Goal: Transaction & Acquisition: Purchase product/service

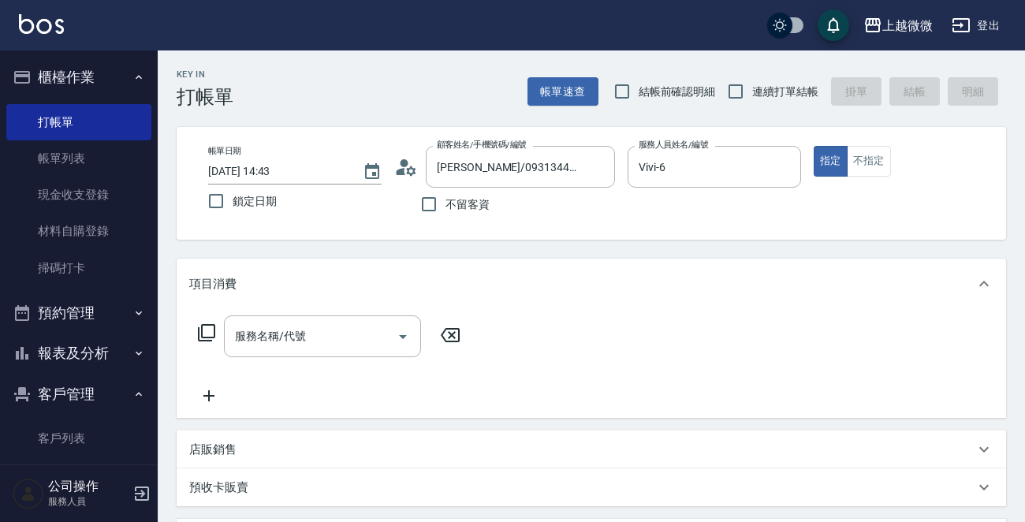
scroll to position [277, 0]
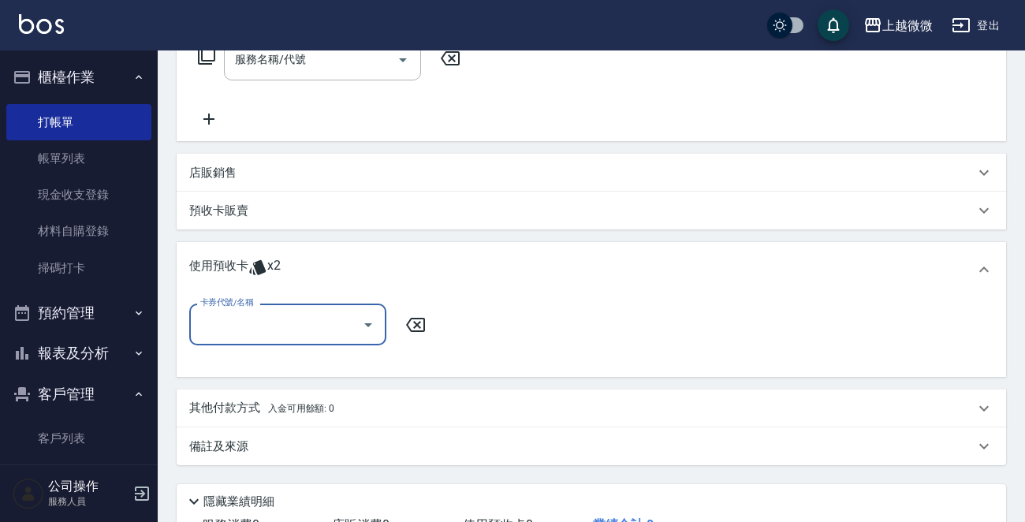
click at [42, 28] on img at bounding box center [41, 24] width 45 height 20
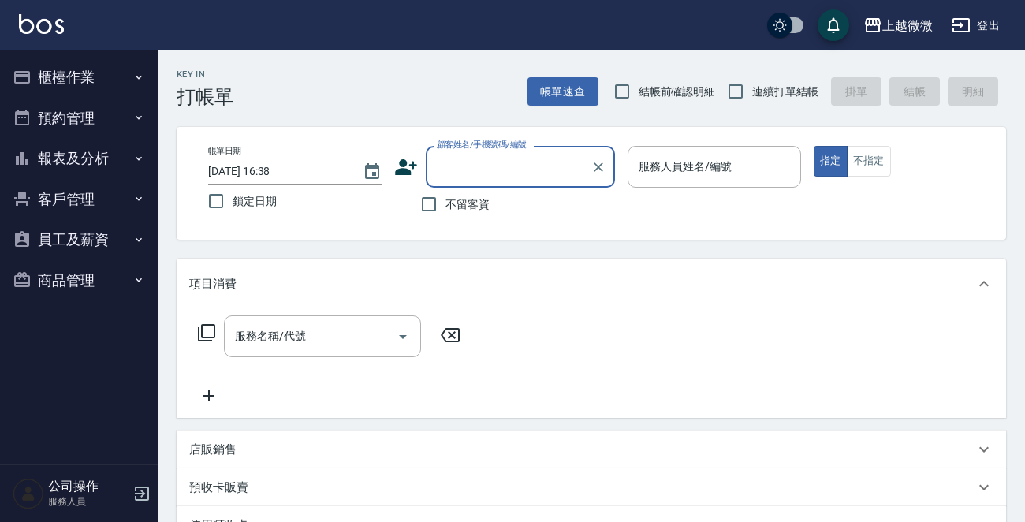
click at [103, 57] on button "櫃檯作業" at bounding box center [78, 77] width 145 height 41
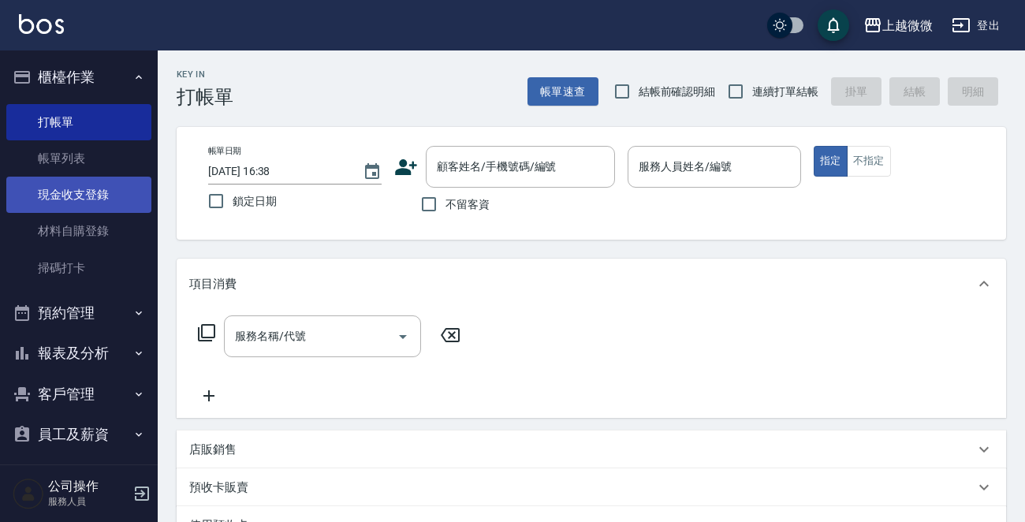
click at [87, 184] on link "現金收支登錄" at bounding box center [78, 195] width 145 height 36
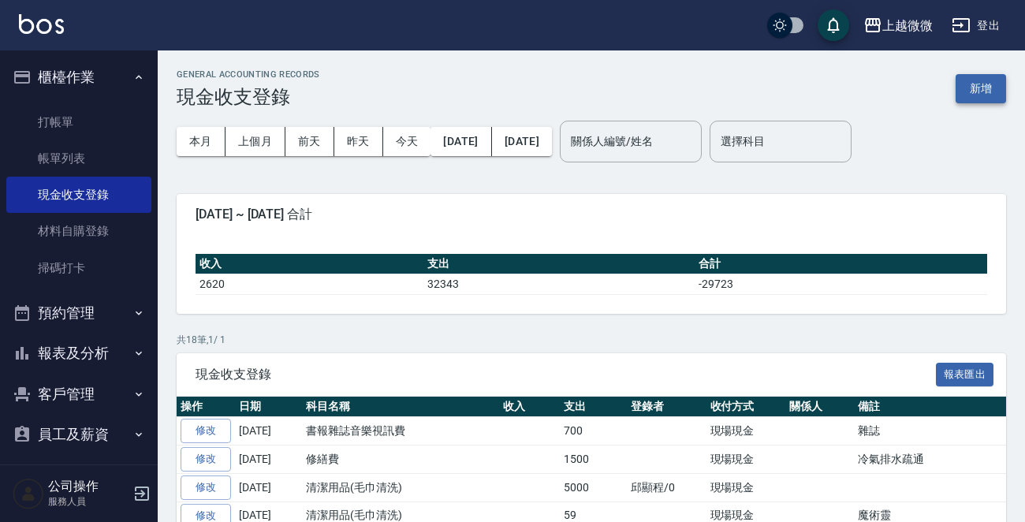
click at [990, 93] on button "新增" at bounding box center [981, 88] width 50 height 29
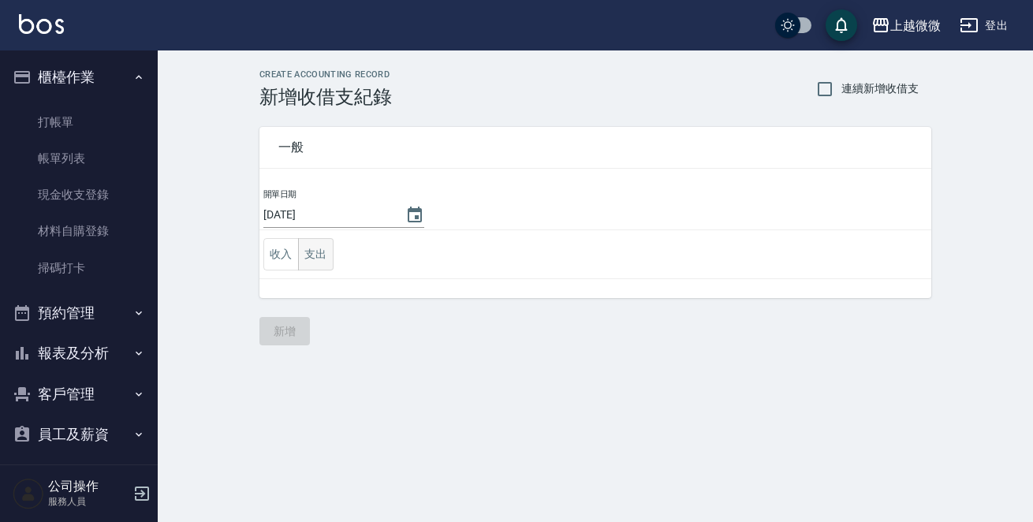
click at [306, 251] on button "支出" at bounding box center [315, 254] width 35 height 32
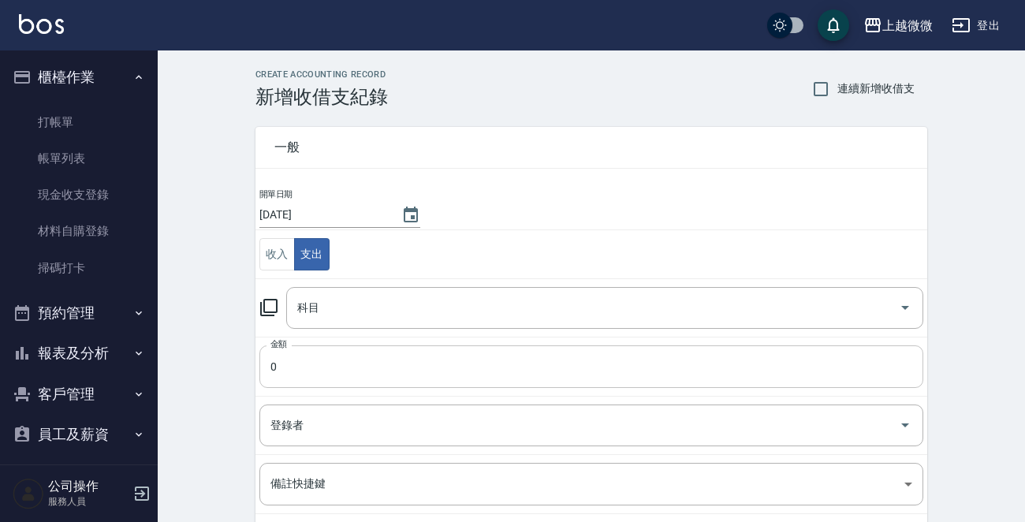
click at [331, 369] on input "0" at bounding box center [591, 366] width 664 height 43
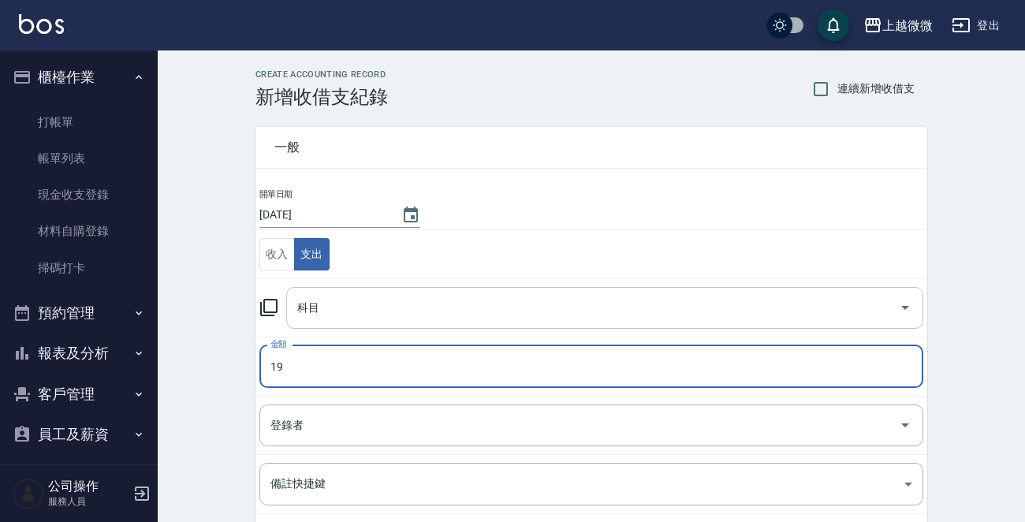
type input "19"
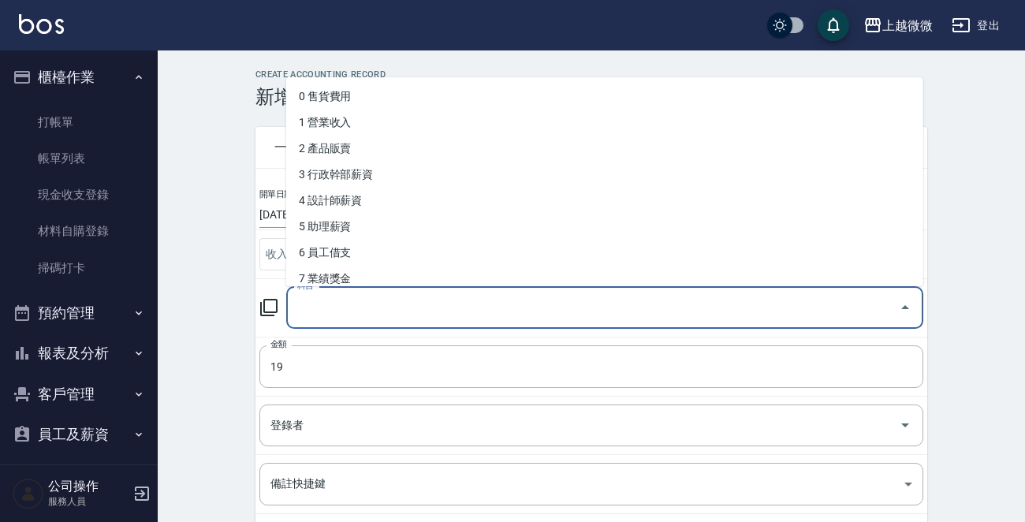
click at [341, 315] on input "科目" at bounding box center [592, 308] width 599 height 28
type input "f"
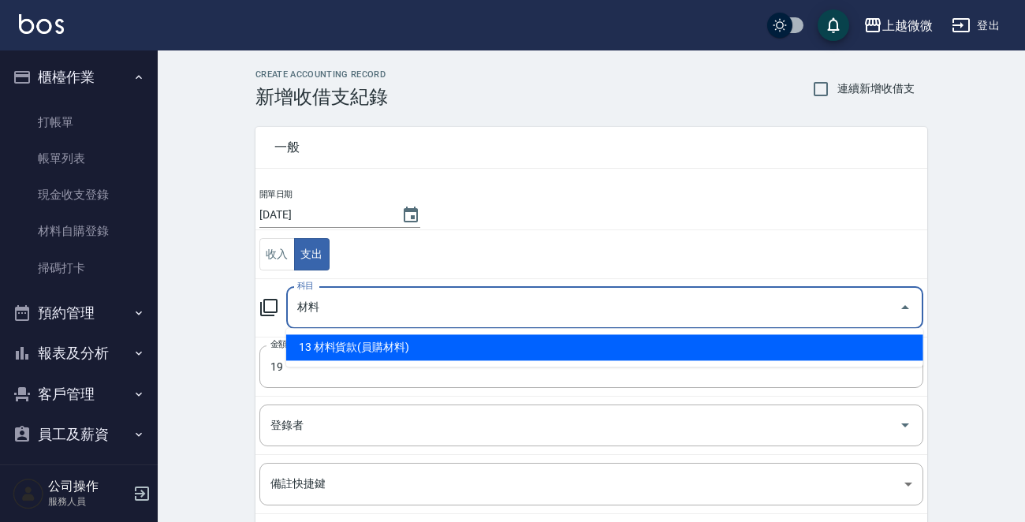
click at [402, 343] on li "13 材料貨款(員購材料)" at bounding box center [604, 347] width 637 height 26
type input "13 材料貨款(員購材料)"
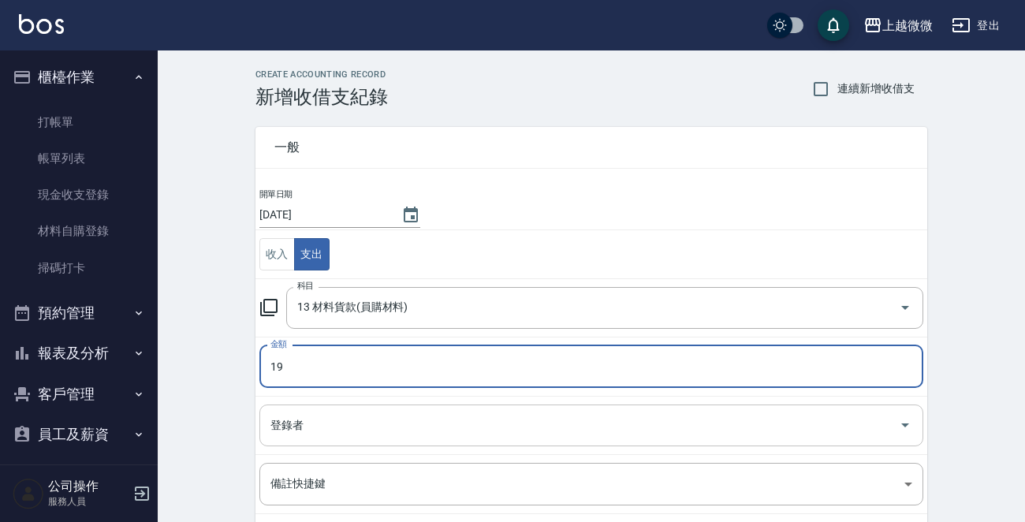
click at [314, 427] on input "登錄者" at bounding box center [580, 426] width 626 height 28
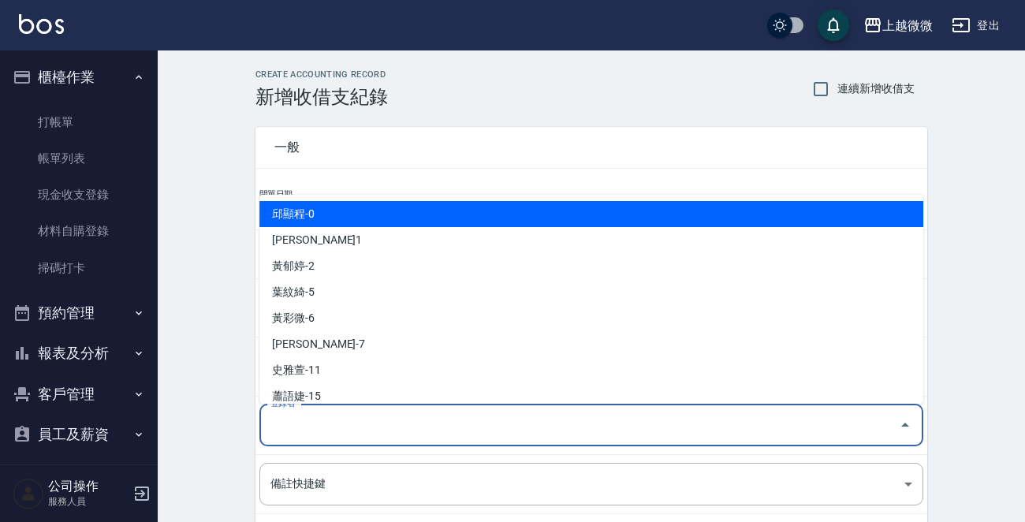
click at [359, 427] on input "登錄者" at bounding box center [580, 426] width 626 height 28
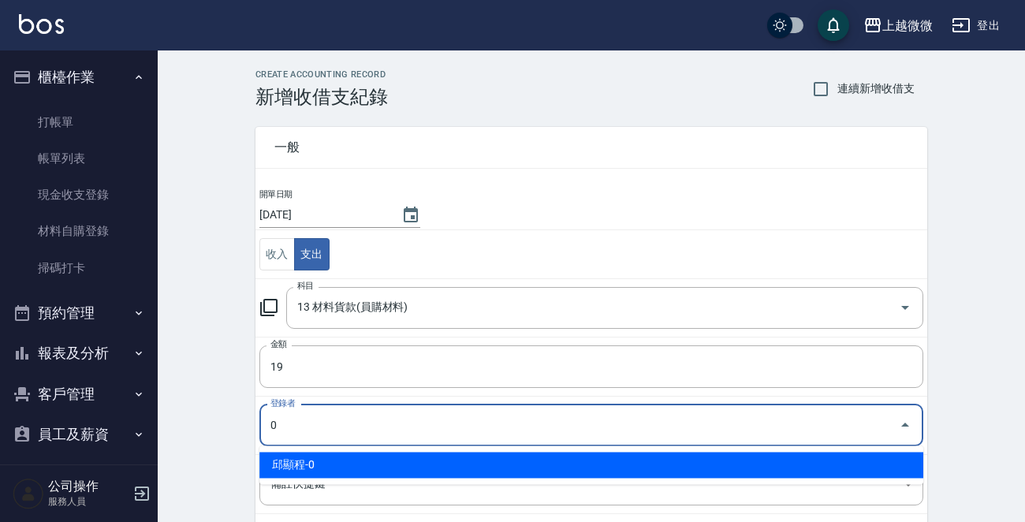
click at [353, 472] on li "邱顯程-0" at bounding box center [591, 465] width 664 height 26
type input "邱顯程-0"
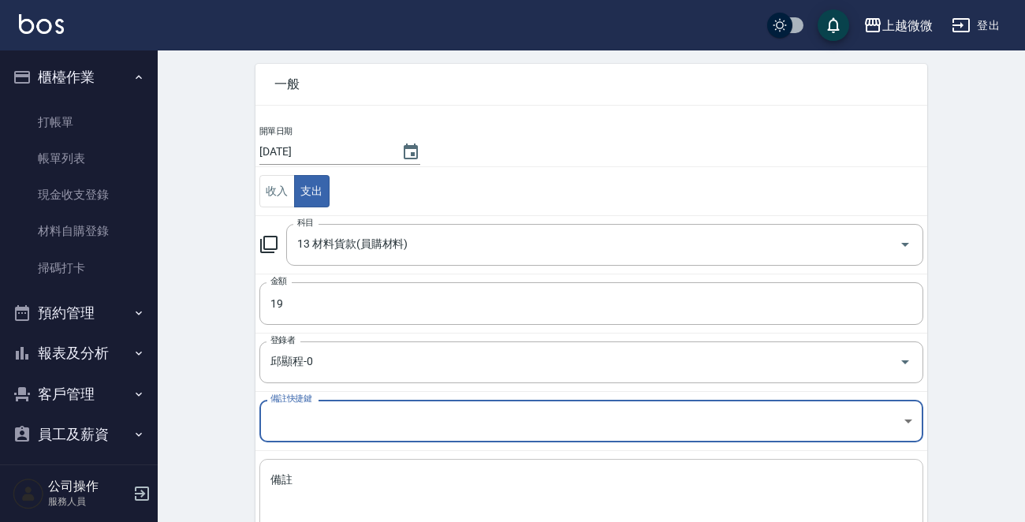
scroll to position [174, 0]
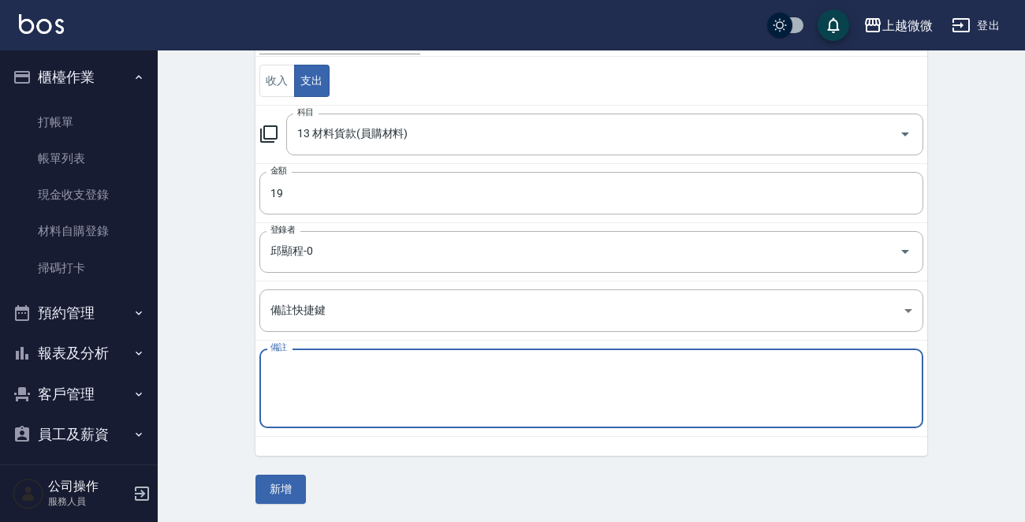
click at [351, 386] on textarea "備註" at bounding box center [592, 389] width 642 height 54
type textarea "f"
type textarea "ㄑ"
type textarea "法"
type textarea "忙"
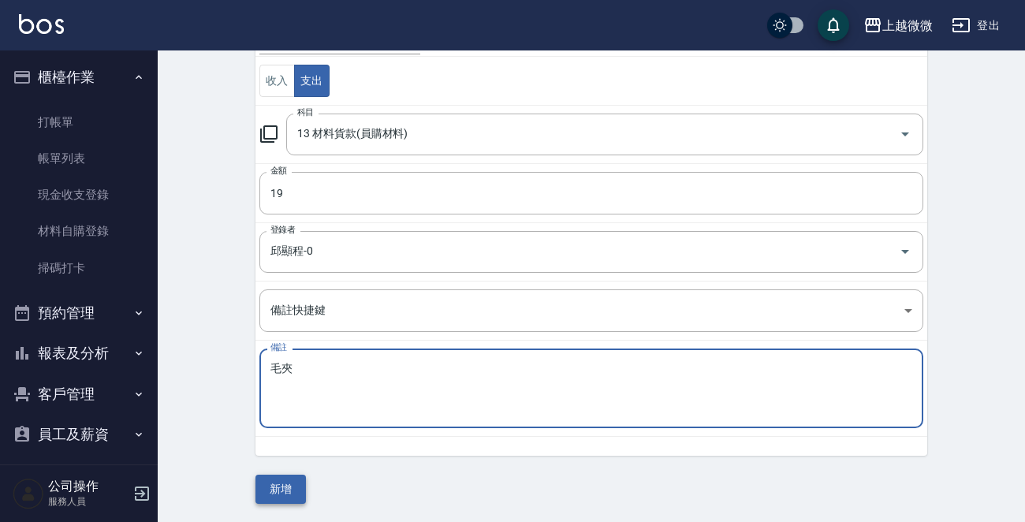
type textarea "毛夾"
click at [295, 480] on button "新增" at bounding box center [281, 489] width 50 height 29
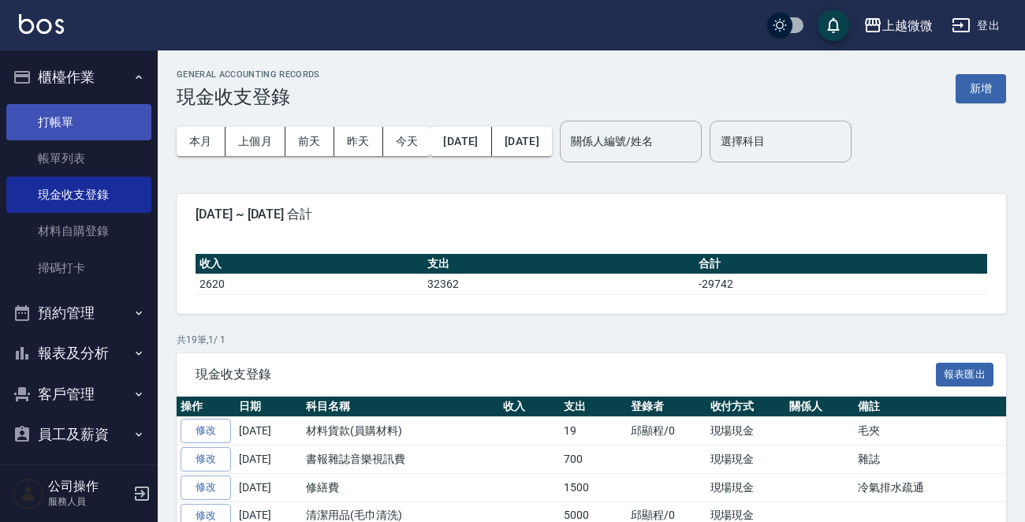
click at [50, 110] on link "打帳單" at bounding box center [78, 122] width 145 height 36
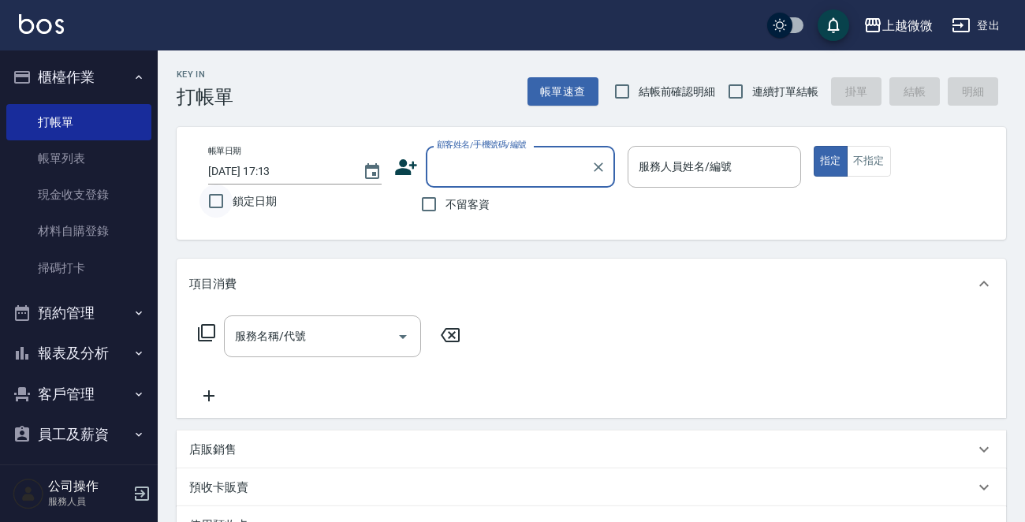
click at [206, 203] on input "鎖定日期" at bounding box center [216, 201] width 33 height 33
checkbox input "true"
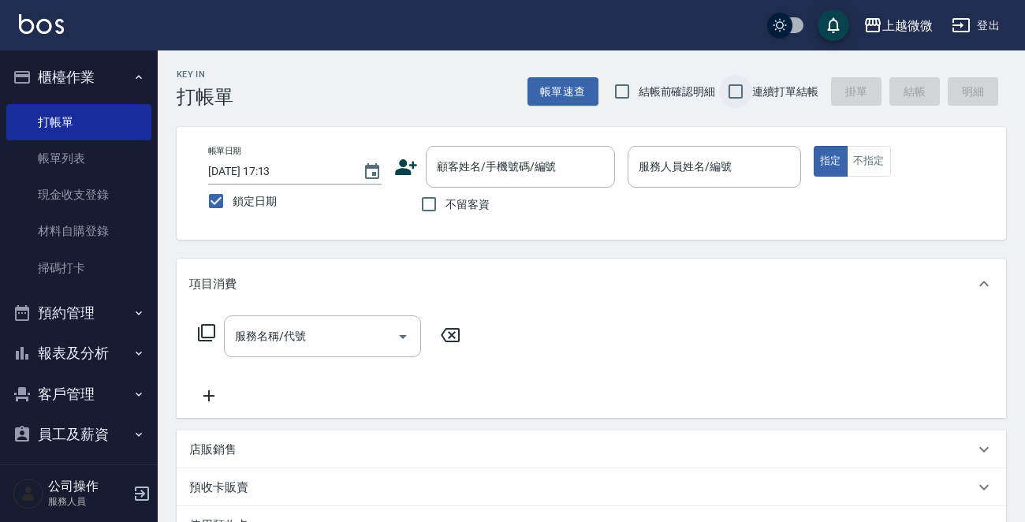
click at [736, 91] on input "連續打單結帳" at bounding box center [735, 91] width 33 height 33
checkbox input "true"
click at [482, 165] on input "顧客姓名/手機號碼/編號" at bounding box center [508, 167] width 151 height 28
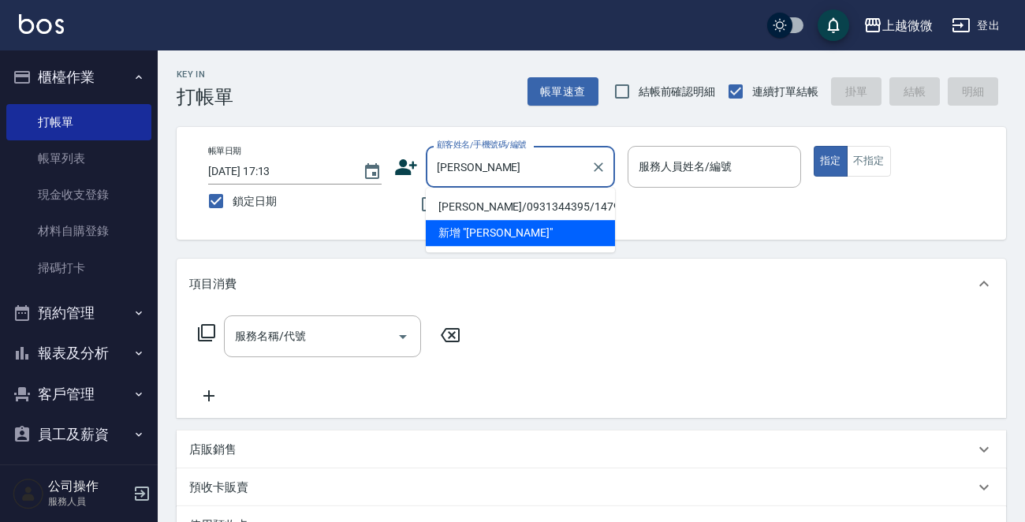
click at [521, 206] on li "[PERSON_NAME]/0931344395/1479" at bounding box center [520, 207] width 189 height 26
type input "[PERSON_NAME]/0931344395/1479"
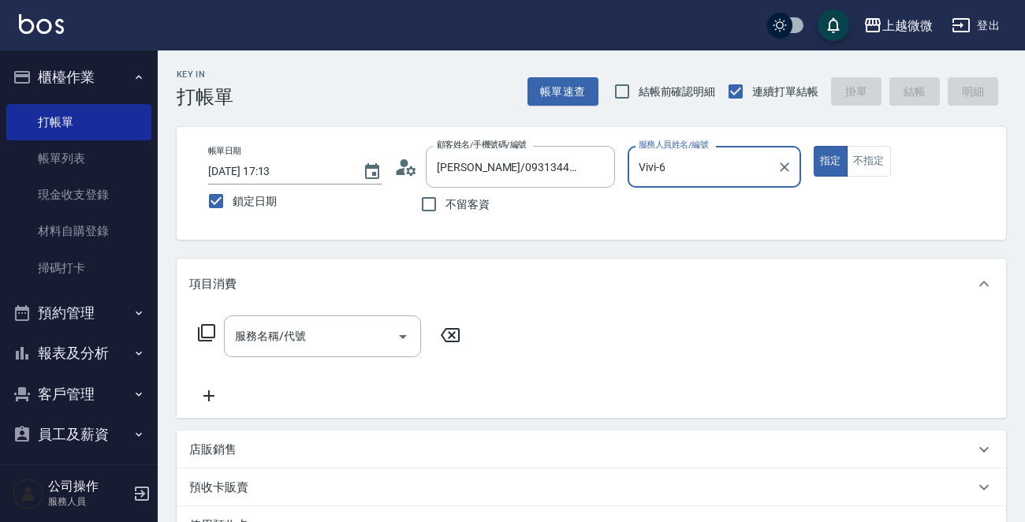
type input "Vivi-6"
click at [327, 330] on input "服務名稱/代號" at bounding box center [310, 337] width 159 height 28
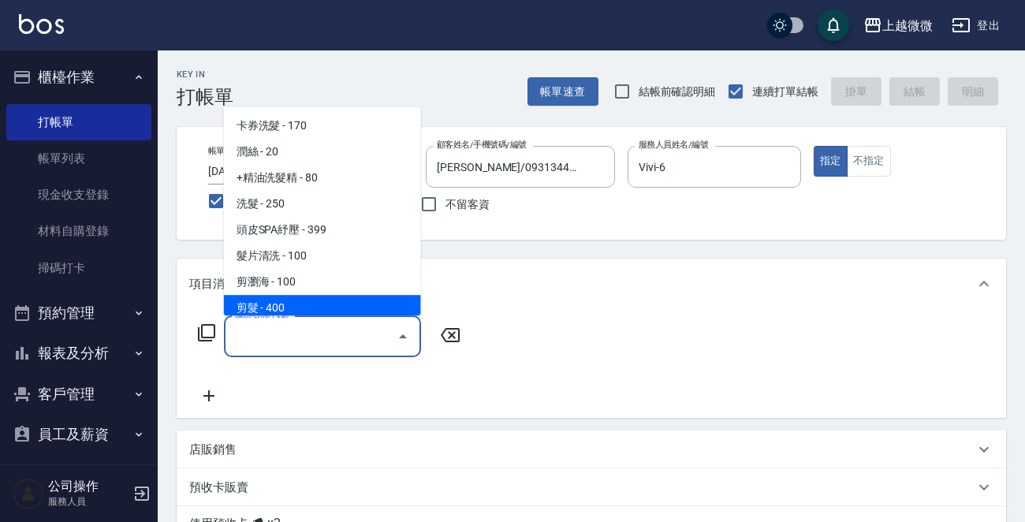
click at [322, 298] on span "剪髮 - 400" at bounding box center [322, 308] width 197 height 26
type input "剪髮(B02)"
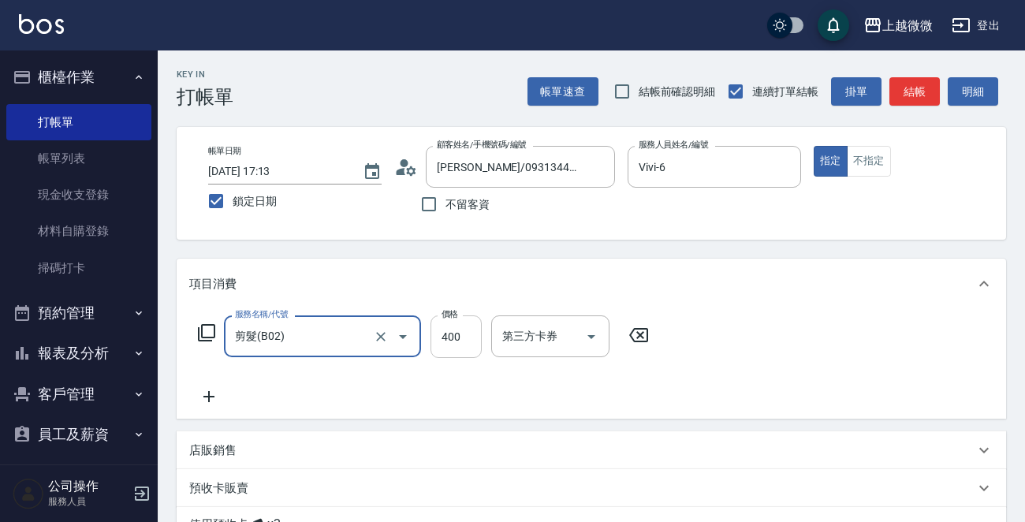
click at [463, 341] on input "400" at bounding box center [456, 336] width 51 height 43
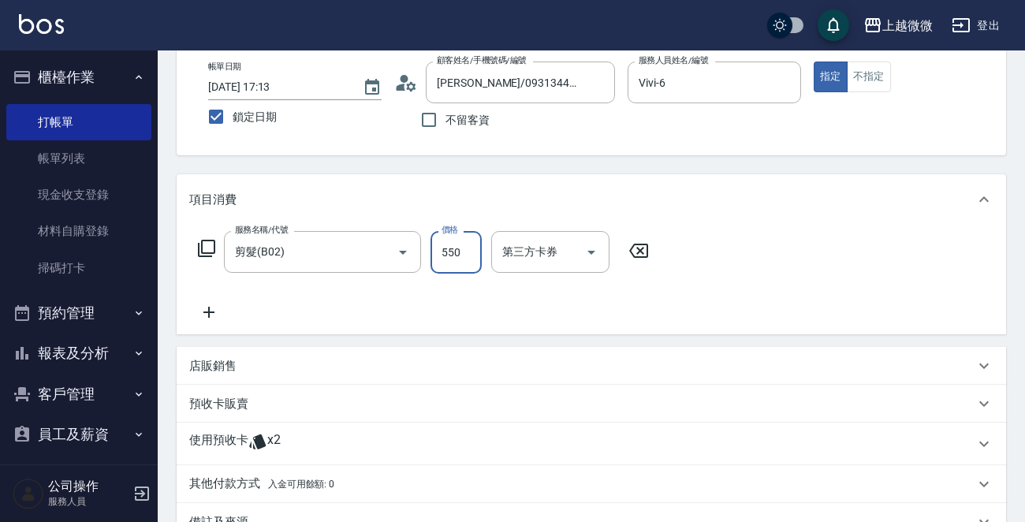
scroll to position [158, 0]
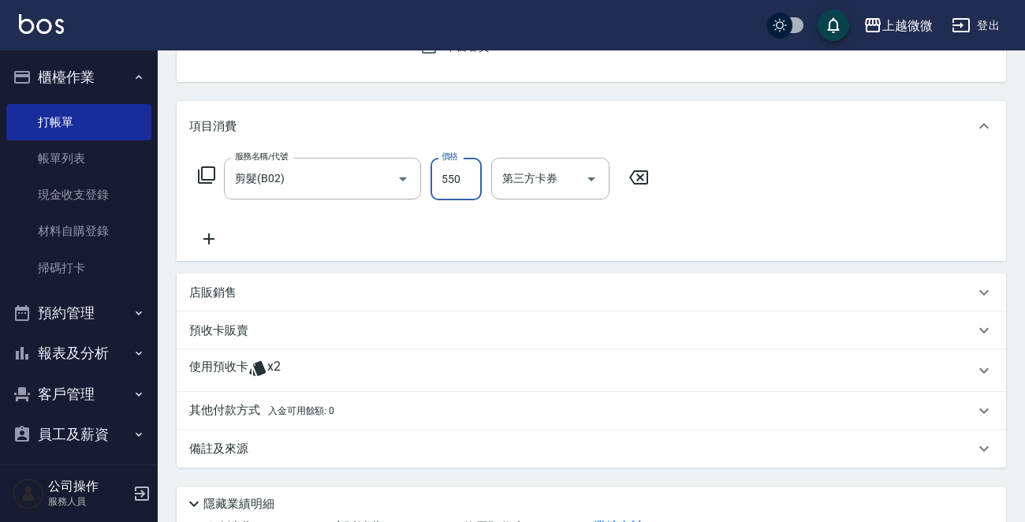
type input "550"
click at [216, 235] on icon at bounding box center [208, 239] width 39 height 19
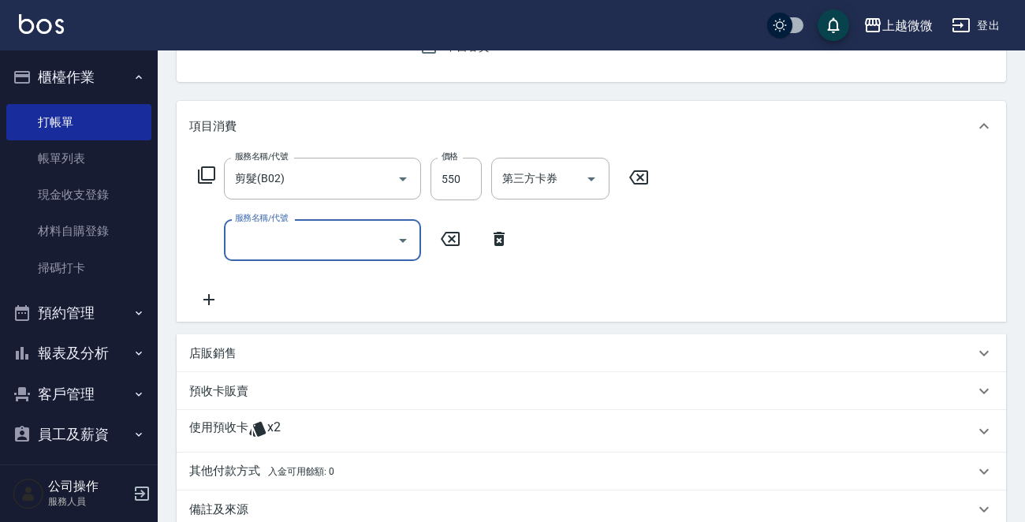
click at [276, 243] on input "服務名稱/代號" at bounding box center [310, 240] width 159 height 28
type input "結構式護髮(E18)"
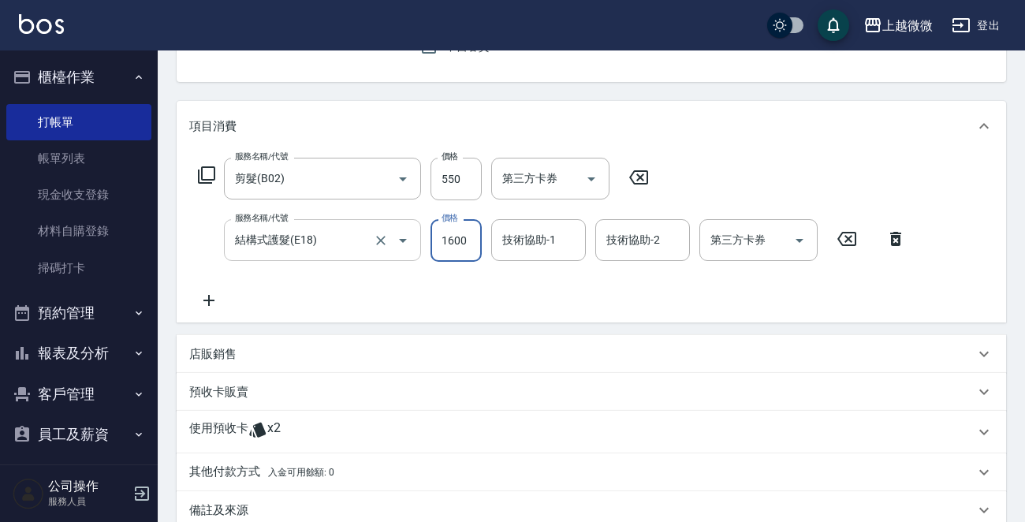
type input "1600"
click at [211, 300] on icon at bounding box center [208, 300] width 11 height 11
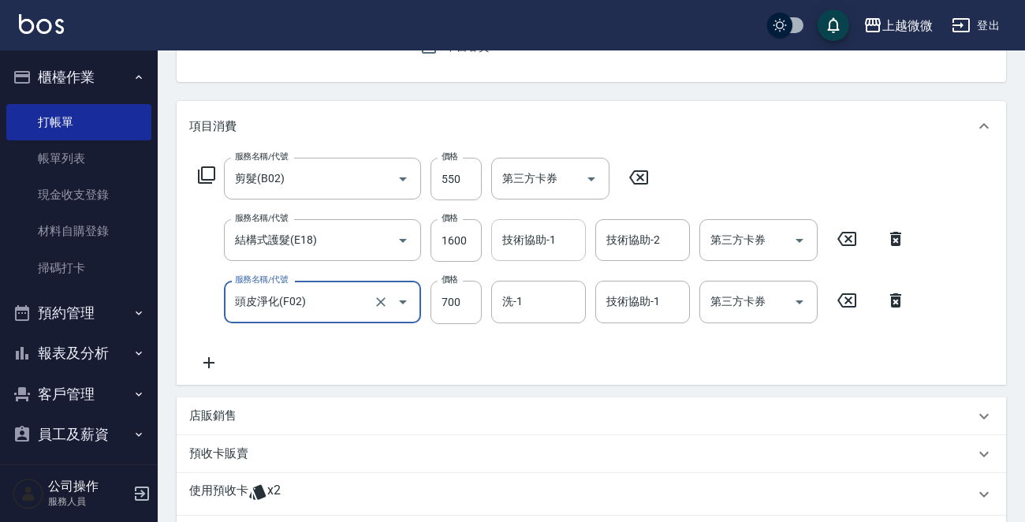
type input "頭皮淨化(F02)"
click at [524, 230] on input "技術協助-1" at bounding box center [538, 240] width 80 height 28
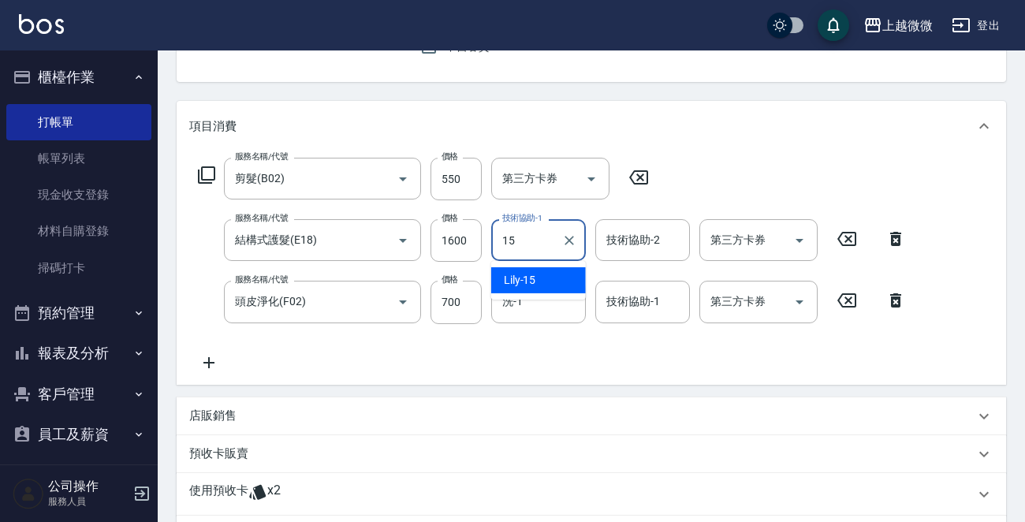
click at [540, 280] on div "Lily -15" at bounding box center [538, 280] width 95 height 26
type input "Lily-15"
click at [644, 243] on div "技術協助-2 技術協助-2" at bounding box center [642, 240] width 95 height 42
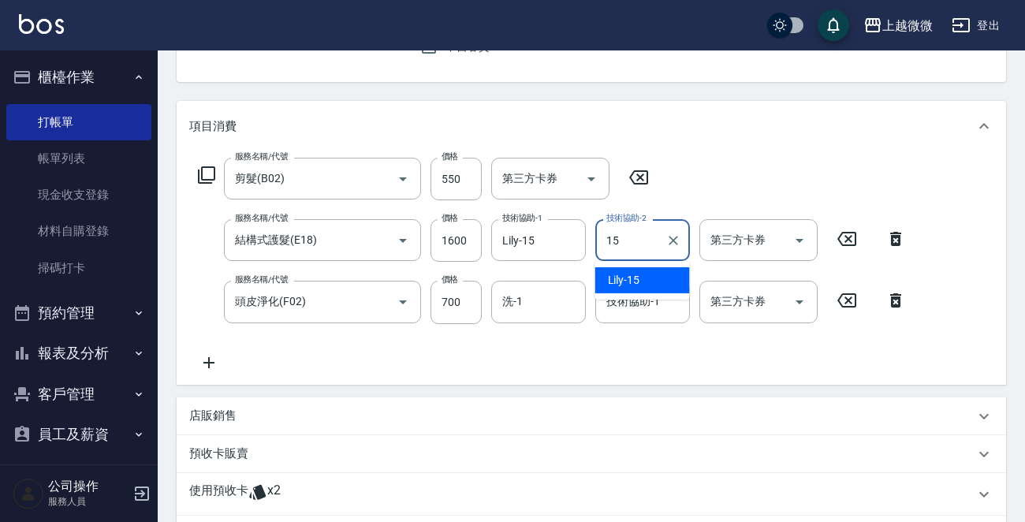
click at [640, 275] on div "Lily -15" at bounding box center [642, 280] width 95 height 26
type input "Lily-15"
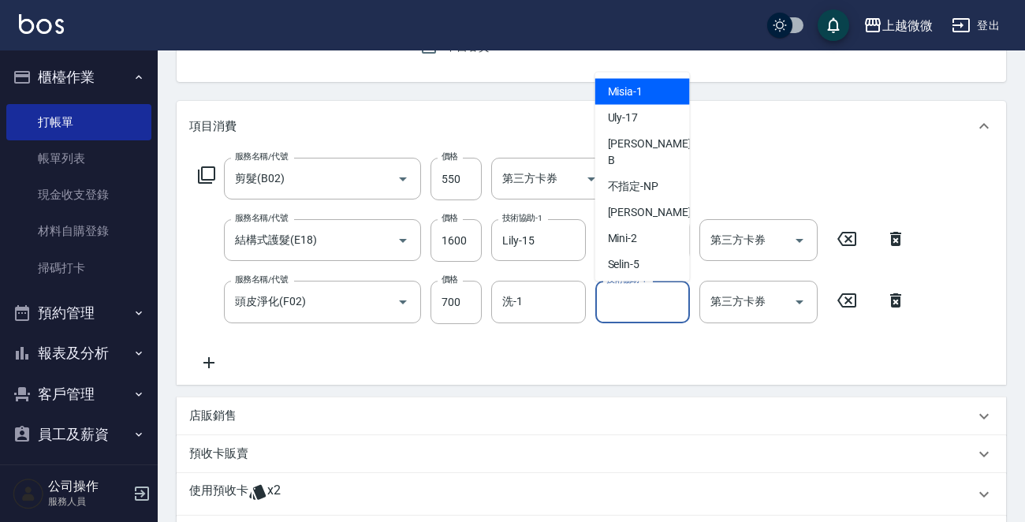
click at [639, 293] on div "技術協助-1 技術協助-1" at bounding box center [642, 302] width 95 height 42
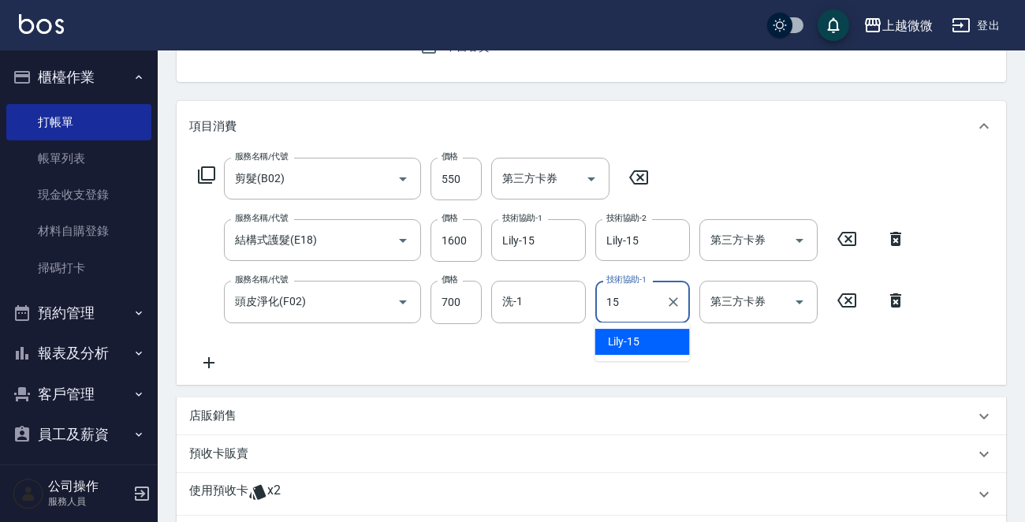
click at [642, 337] on div "Lily -15" at bounding box center [642, 342] width 95 height 26
type input "Lily-15"
click at [524, 307] on input "洗-1" at bounding box center [538, 302] width 80 height 28
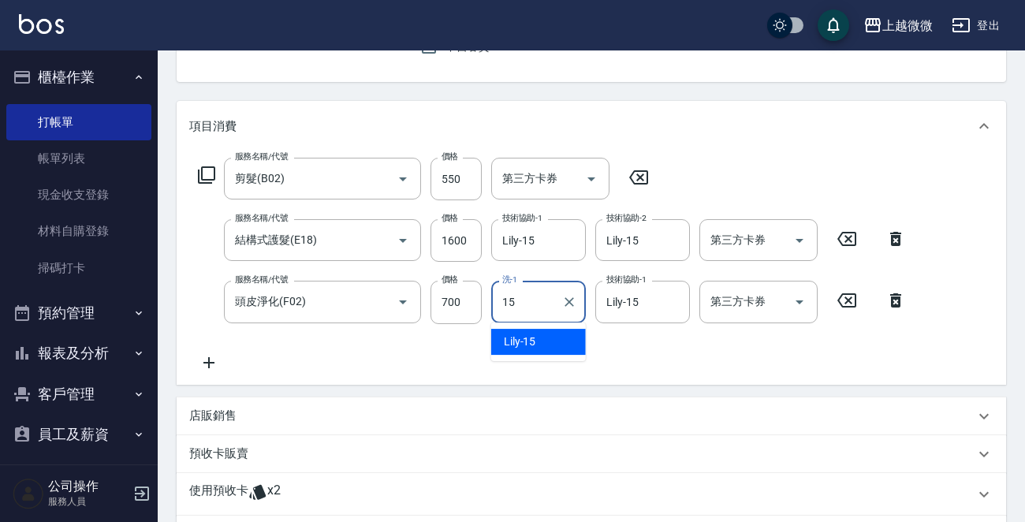
click at [538, 345] on div "Lily -15" at bounding box center [538, 342] width 95 height 26
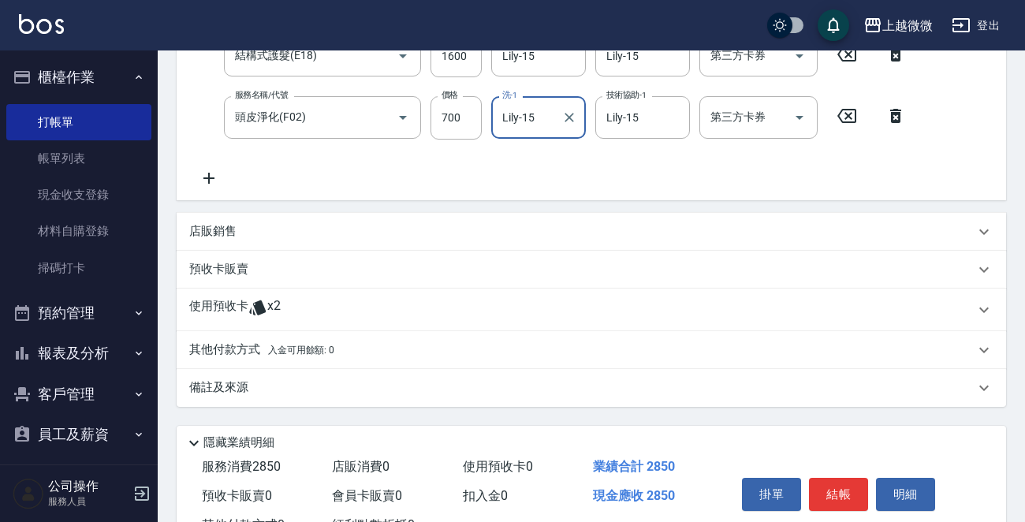
scroll to position [394, 0]
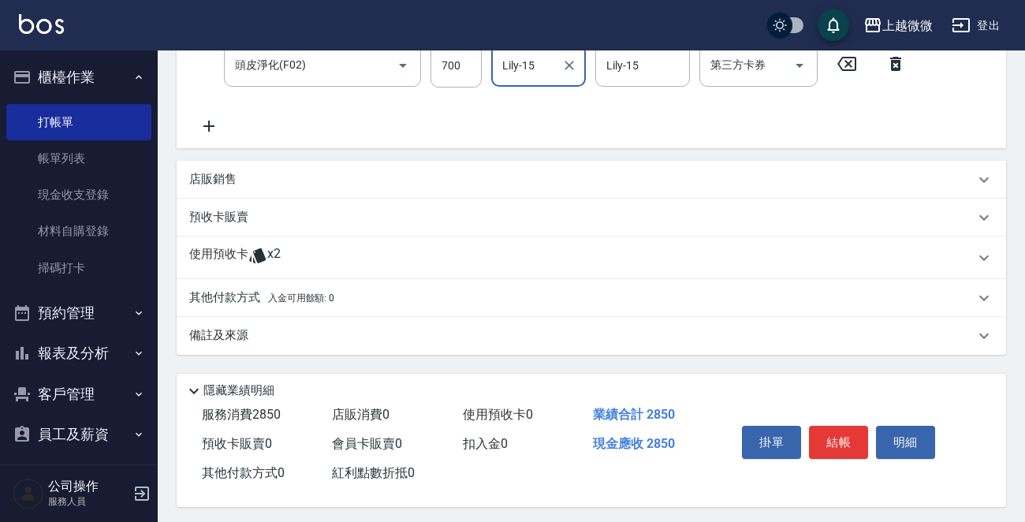
type input "Lily-15"
click at [217, 172] on p "店販銷售" at bounding box center [212, 179] width 47 height 17
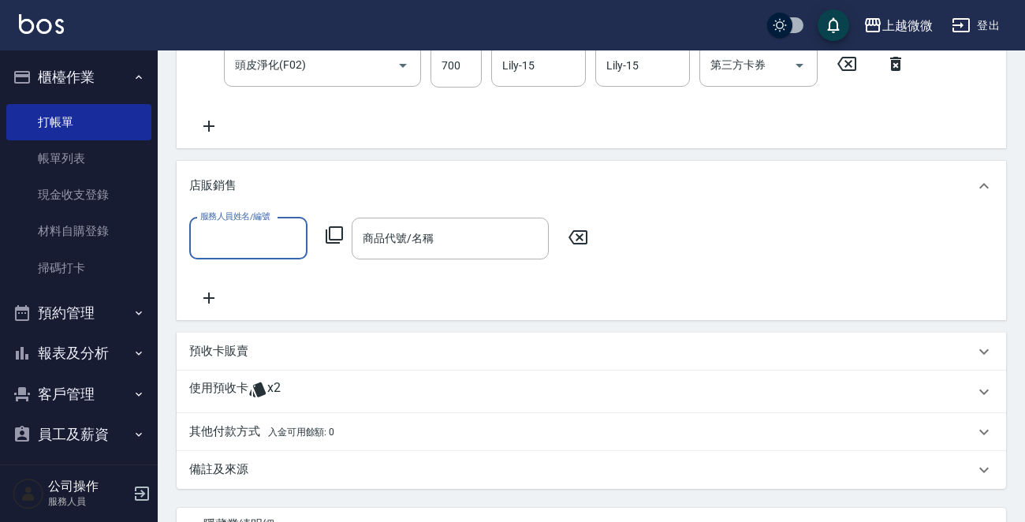
scroll to position [0, 0]
click at [259, 244] on input "服務人員姓名/編號" at bounding box center [248, 239] width 104 height 28
type input "Vivi-6"
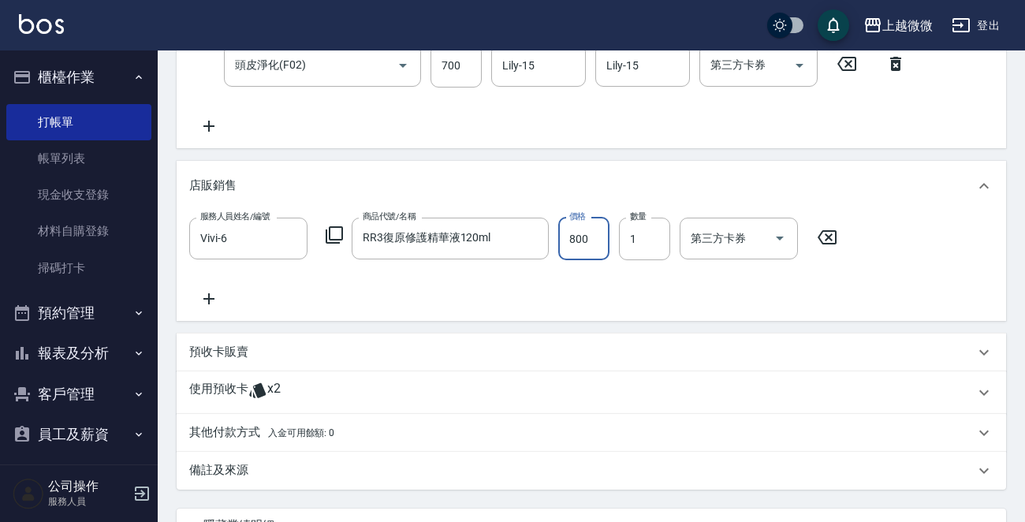
click at [581, 239] on input "800" at bounding box center [583, 239] width 51 height 43
click at [435, 241] on input "RR3復原修護精華液120ml" at bounding box center [438, 239] width 159 height 28
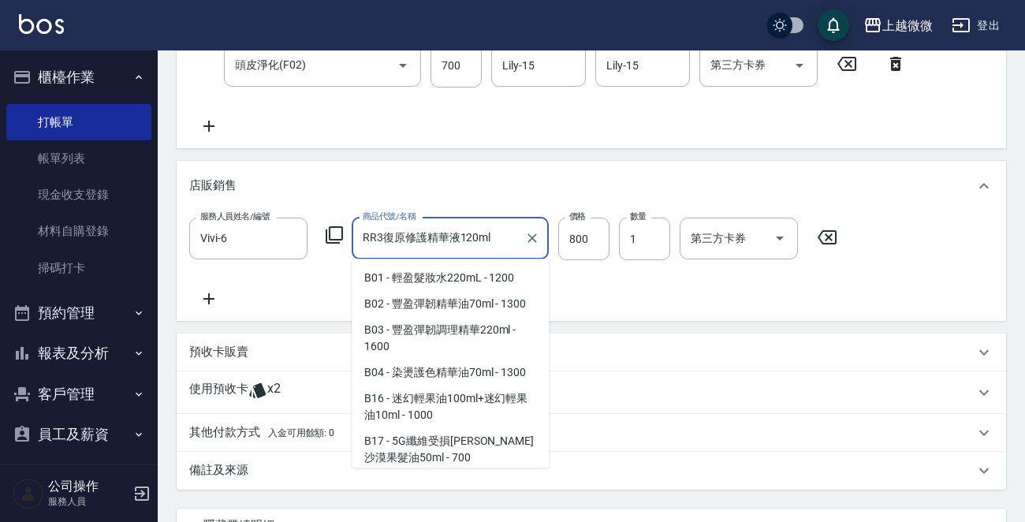
scroll to position [131, 0]
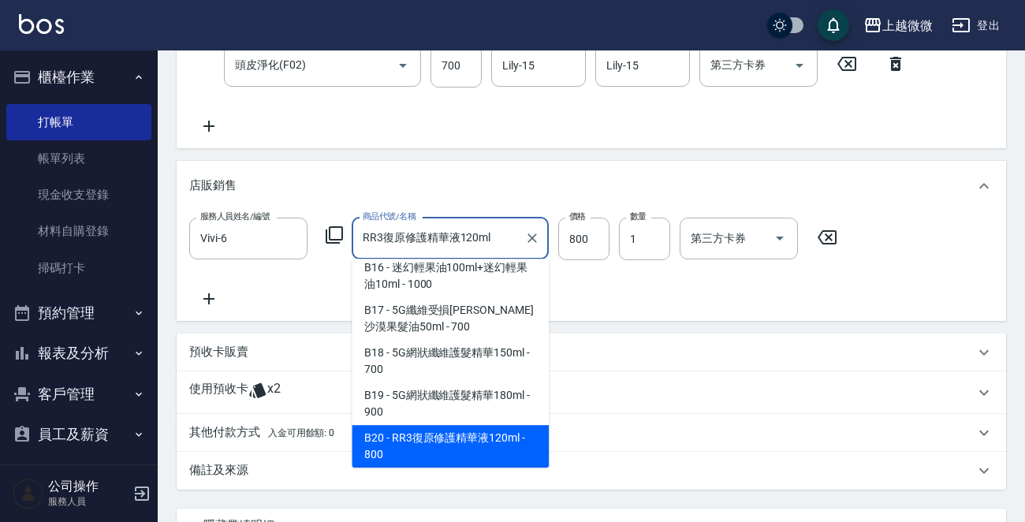
click at [434, 240] on input "RR3復原修護精華液120ml" at bounding box center [438, 239] width 159 height 28
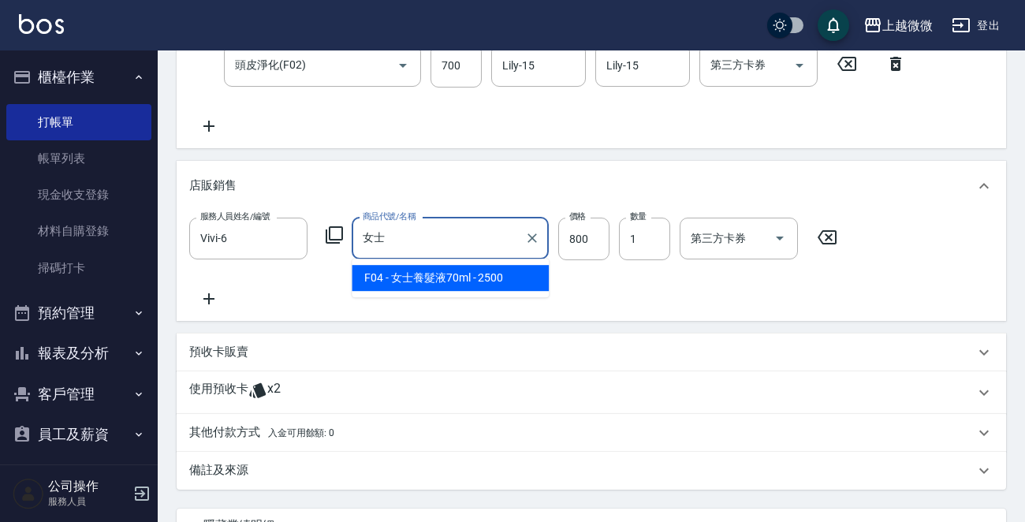
click at [501, 272] on span "F04 - 女士養髮液70ml - 2500" at bounding box center [450, 278] width 197 height 26
type input "女士養髮液70ml"
type input "2500"
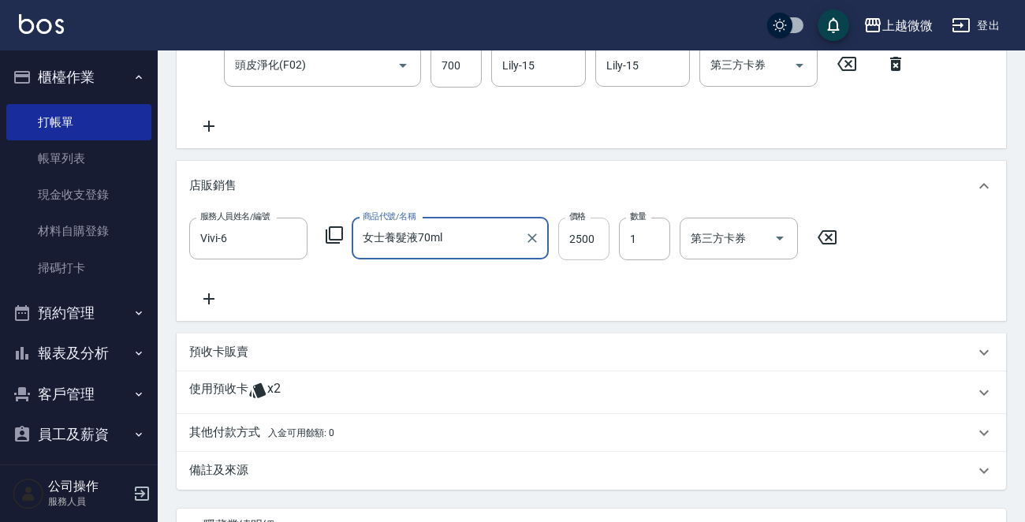
type input "女士養髮液70ml"
click at [584, 230] on input "2500" at bounding box center [583, 239] width 51 height 43
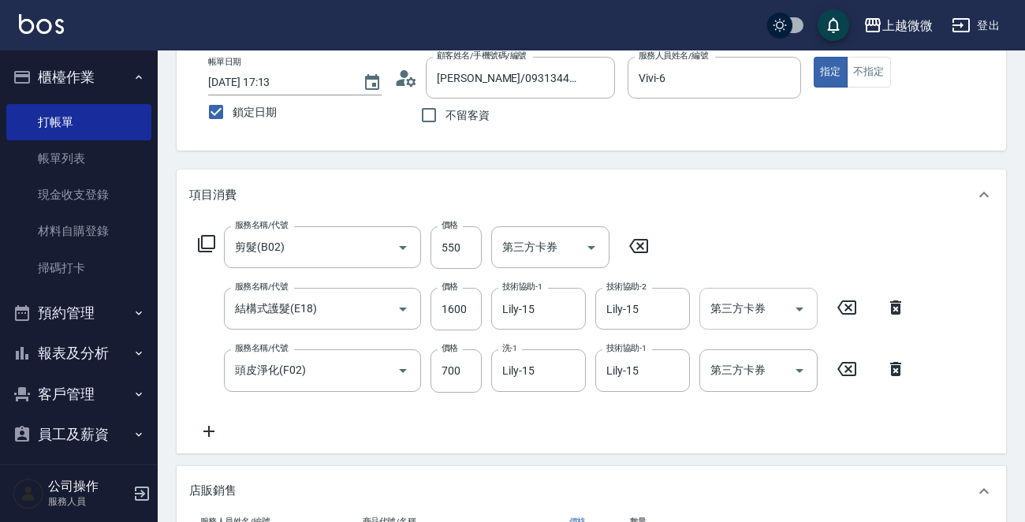
scroll to position [237, 0]
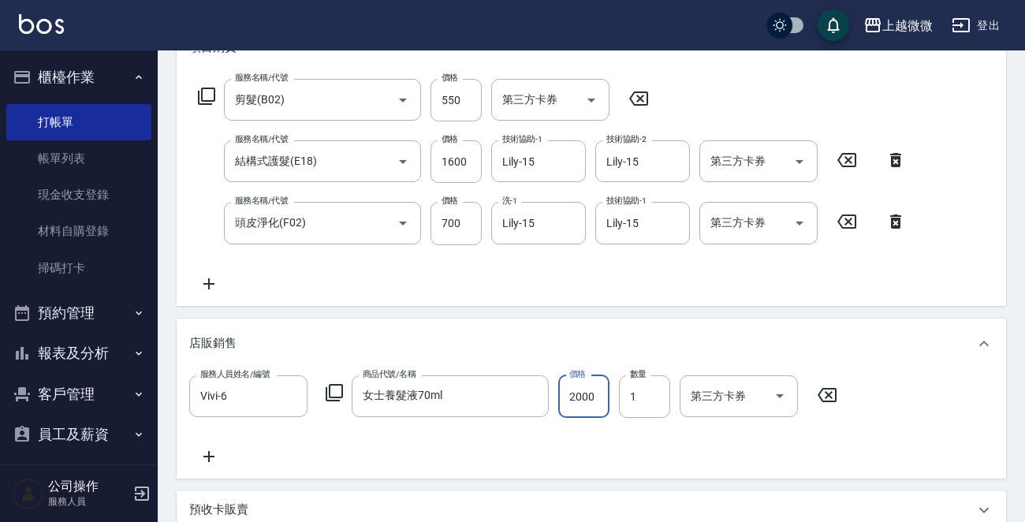
type input "2000"
click at [416, 305] on div "服務名稱/代號 剪髮(B02) 服務名稱/代號 價格 550 價格 第三方卡券 第三方卡券 服務名稱/代號 結構式護髮(E18) 服務名稱/代號 價格 160…" at bounding box center [592, 189] width 830 height 233
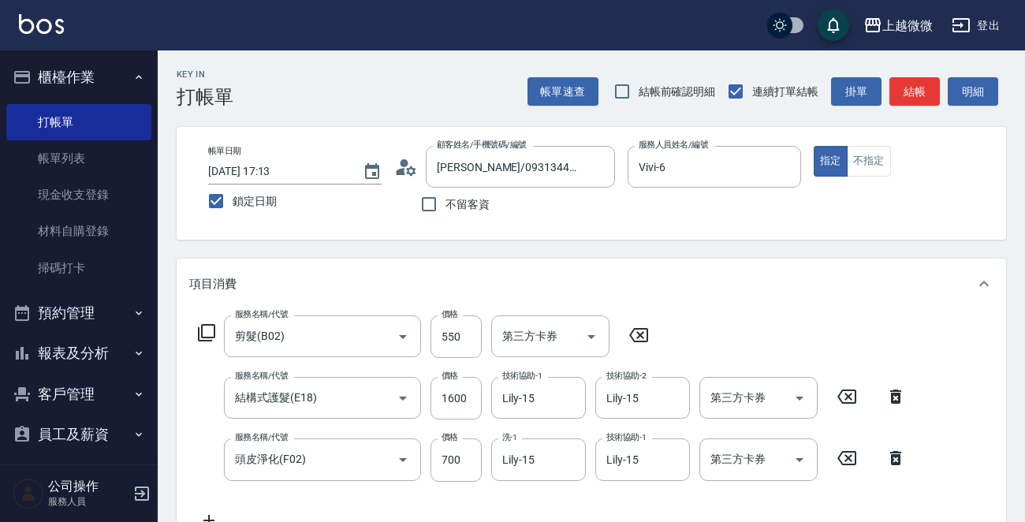
scroll to position [394, 0]
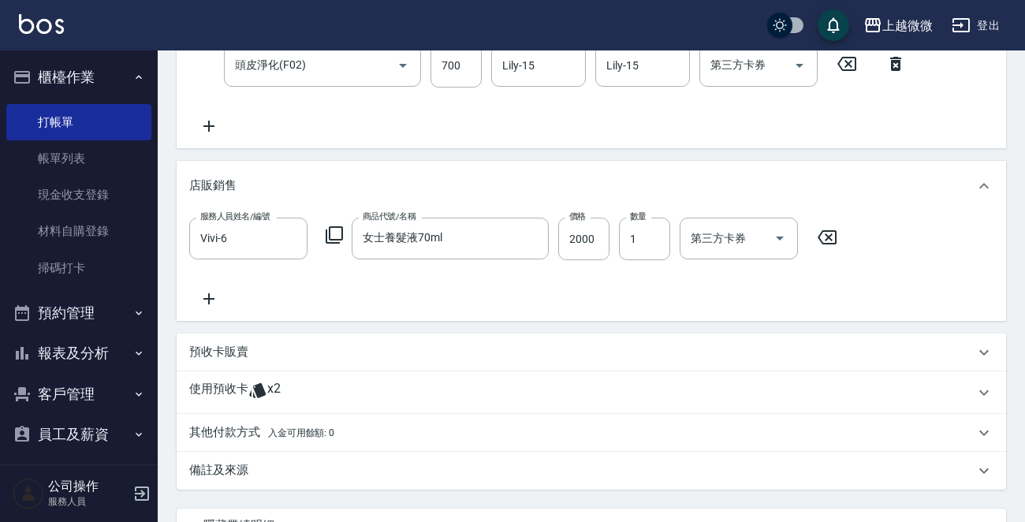
click at [226, 421] on div "其他付款方式 入金可用餘額: 0" at bounding box center [592, 433] width 830 height 38
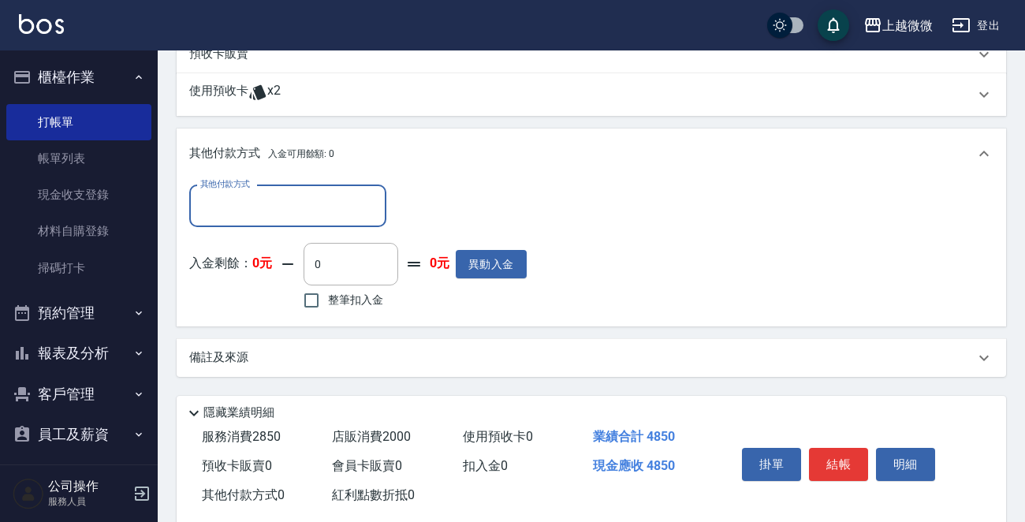
scroll to position [710, 0]
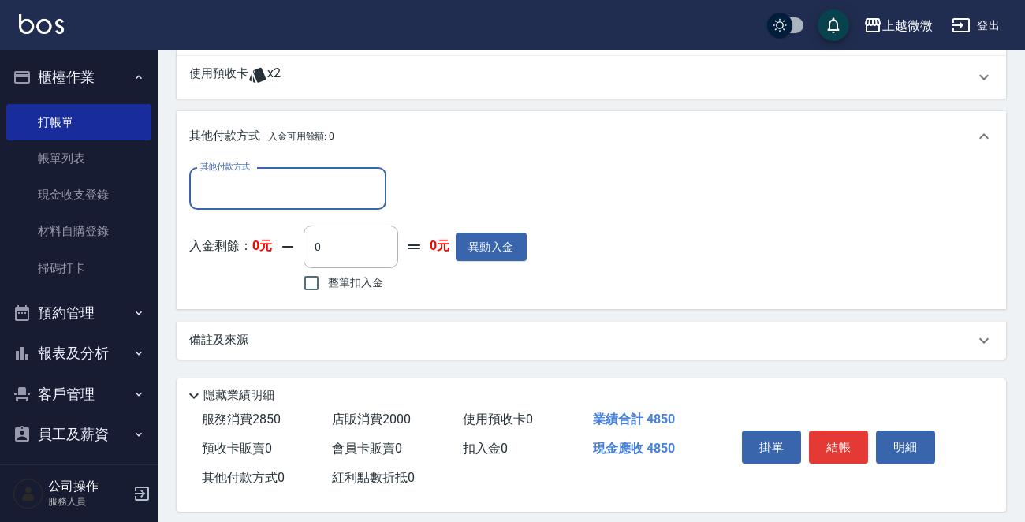
click at [278, 199] on input "其他付款方式" at bounding box center [287, 189] width 183 height 28
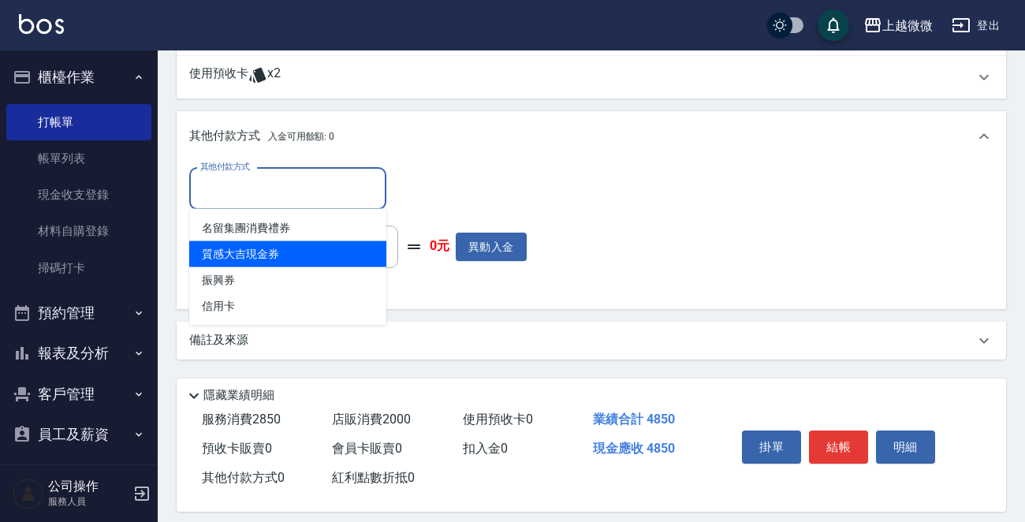
click at [297, 246] on span "質感大吉現金券" at bounding box center [287, 254] width 197 height 26
type input "質感大吉現金券"
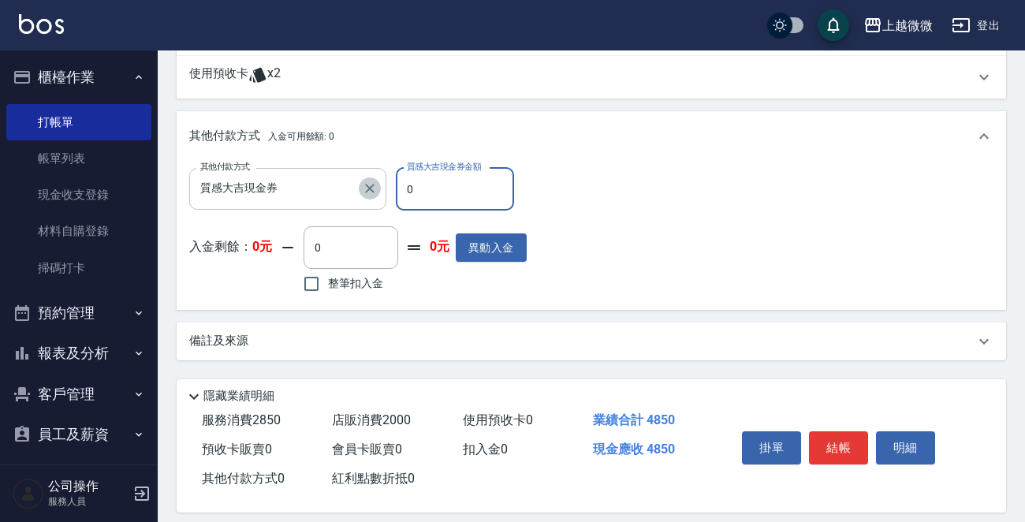
click at [369, 185] on icon "Clear" at bounding box center [370, 189] width 16 height 16
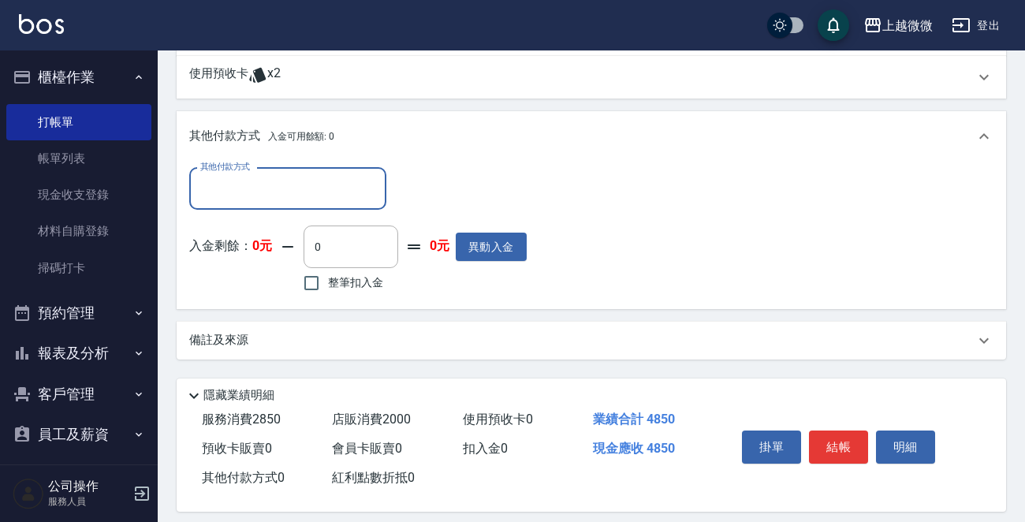
click at [312, 182] on input "其他付款方式" at bounding box center [287, 189] width 183 height 28
